Goal: Transaction & Acquisition: Book appointment/travel/reservation

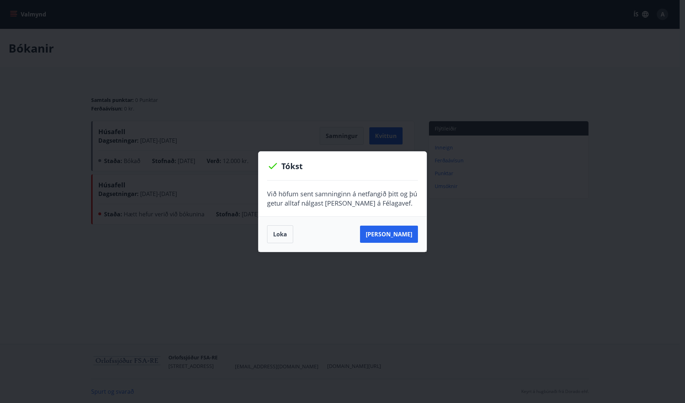
click at [170, 51] on div "Tókst Við höfum sent samninginn á netfangið þitt og þú getur alltaf nálgast [PE…" at bounding box center [342, 201] width 685 height 403
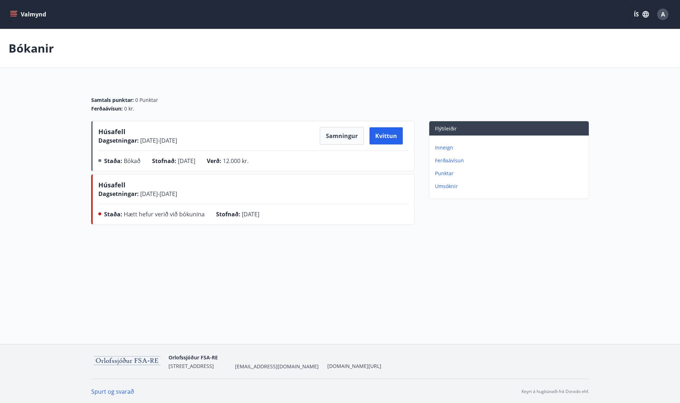
click at [28, 15] on button "Valmynd" at bounding box center [29, 14] width 40 height 13
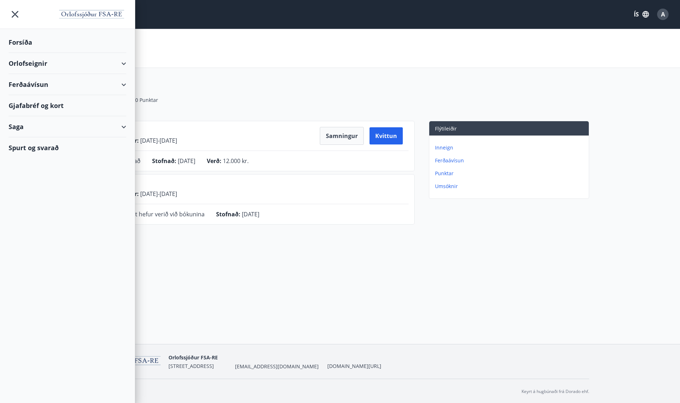
click at [19, 62] on div "Orlofseignir" at bounding box center [68, 63] width 118 height 21
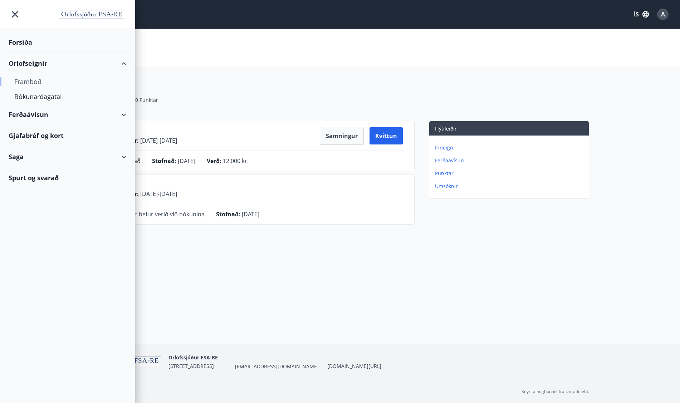
click at [26, 82] on div "Framboð" at bounding box center [67, 81] width 106 height 15
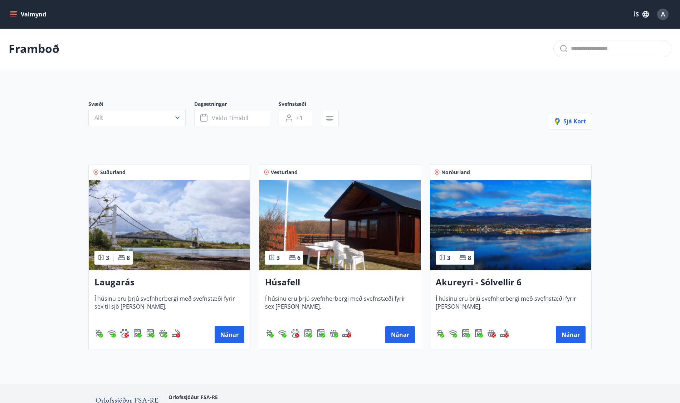
click at [355, 227] on img at bounding box center [339, 225] width 161 height 90
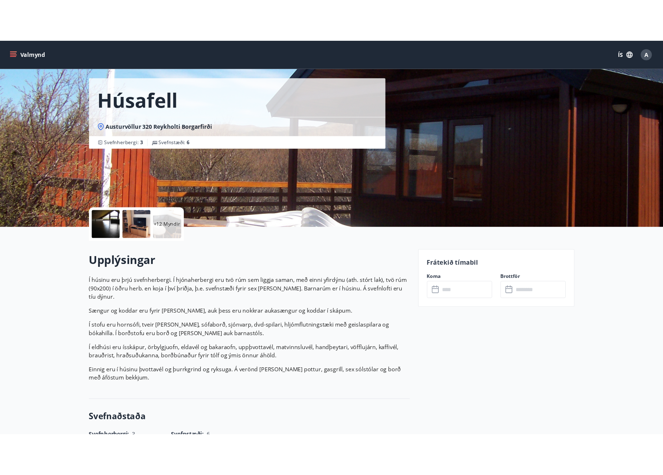
scroll to position [36, 0]
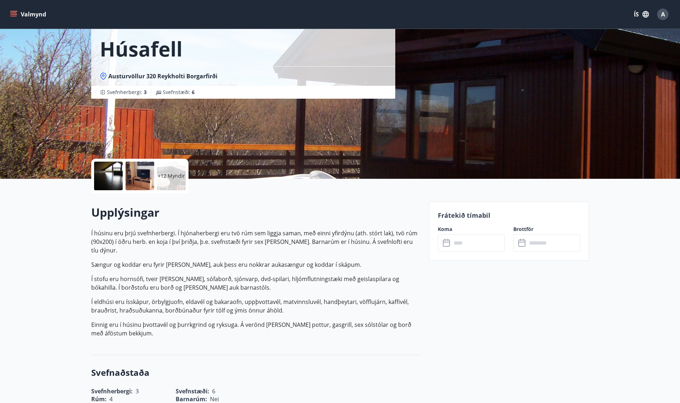
click at [168, 170] on div "+12 Myndir" at bounding box center [171, 176] width 29 height 29
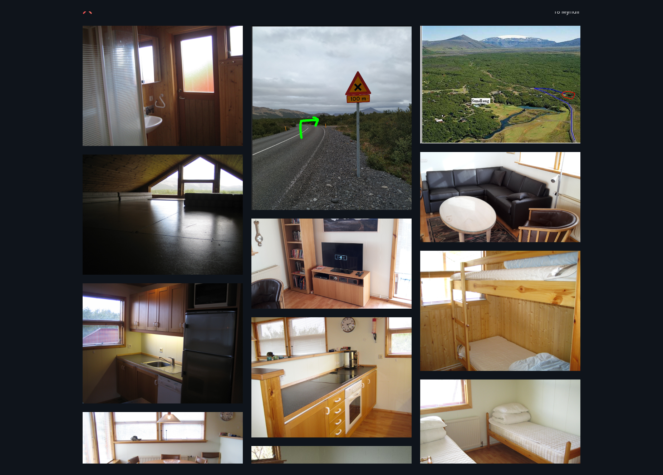
scroll to position [0, 0]
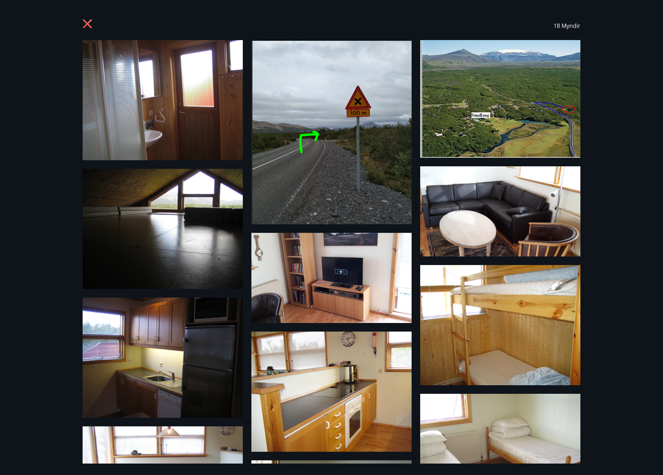
click at [645, 284] on div "18 Myndir" at bounding box center [331, 237] width 663 height 475
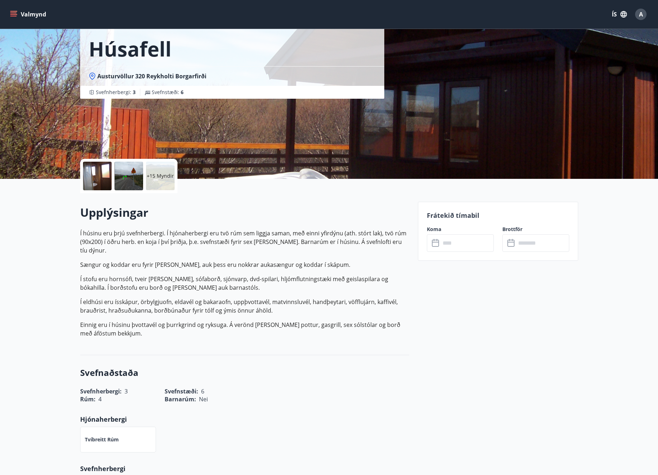
click at [152, 177] on p "+15 Myndir" at bounding box center [160, 175] width 27 height 7
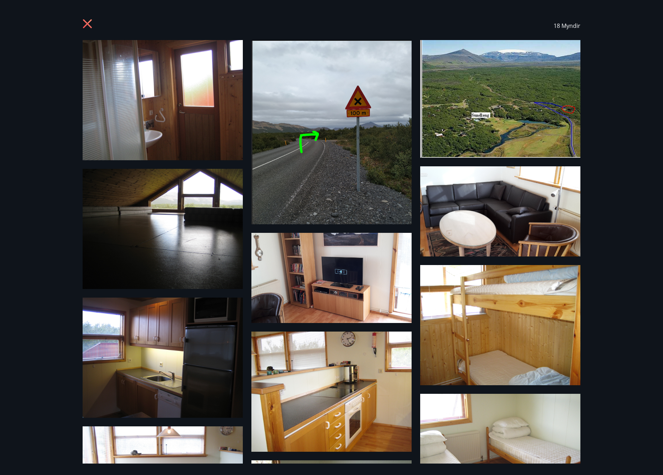
click at [91, 24] on icon at bounding box center [88, 24] width 11 height 11
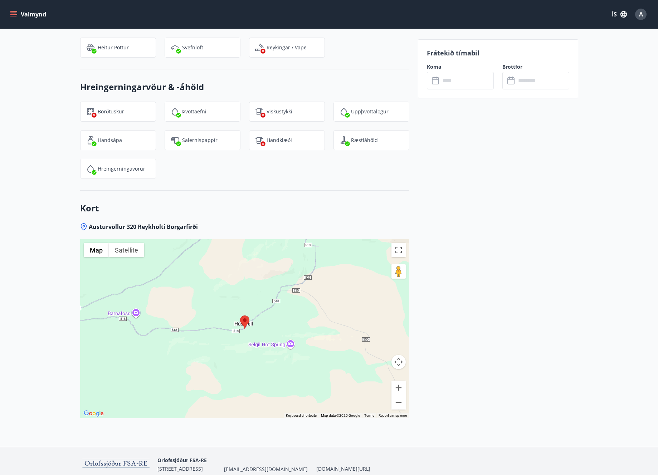
scroll to position [949, 0]
